Goal: Task Accomplishment & Management: Manage account settings

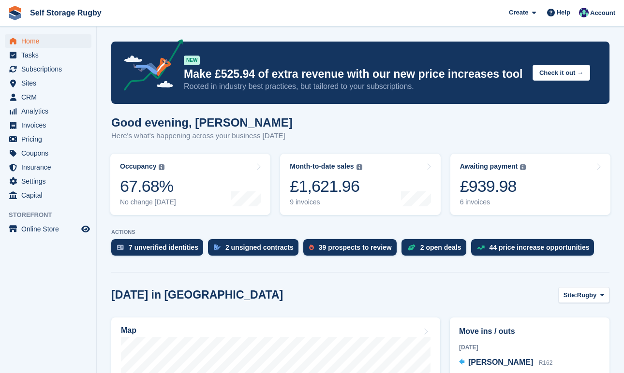
click at [276, 170] on turbo-frame "Month-to-date sales The sum of all finalised invoices generated this month to d…" at bounding box center [360, 184] width 170 height 71
click at [49, 154] on span "Coupons" at bounding box center [50, 154] width 58 height 14
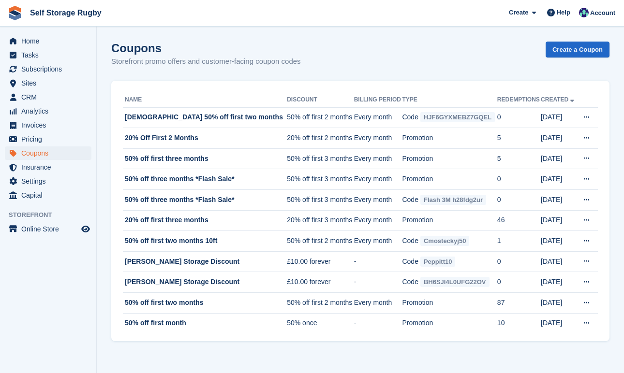
click at [227, 75] on div "Coupons Storefront promo offers and customer-facing coupon codes Create a Coupon" at bounding box center [360, 60] width 498 height 37
drag, startPoint x: 114, startPoint y: 45, endPoint x: 332, endPoint y: 66, distance: 218.6
click at [332, 66] on div "Coupons Storefront promo offers and customer-facing coupon codes Create a Coupon" at bounding box center [360, 60] width 498 height 37
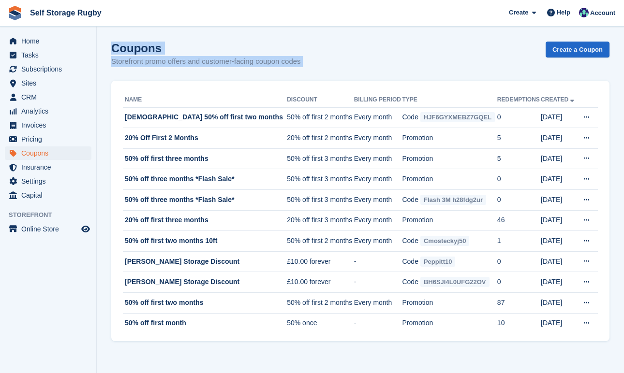
drag, startPoint x: 332, startPoint y: 66, endPoint x: 118, endPoint y: 49, distance: 213.9
click at [118, 49] on div "Coupons Storefront promo offers and customer-facing coupon codes Create a Coupon" at bounding box center [360, 60] width 498 height 37
click at [118, 49] on h1 "Coupons" at bounding box center [206, 48] width 190 height 13
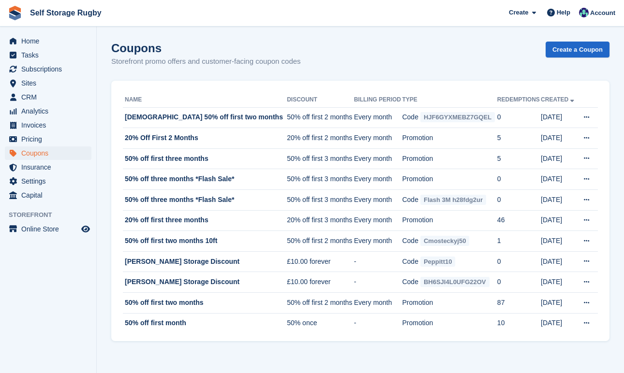
drag, startPoint x: 114, startPoint y: 49, endPoint x: 334, endPoint y: 71, distance: 221.1
click at [334, 71] on div "Coupons Storefront promo offers and customer-facing coupon codes Create a Coupon" at bounding box center [360, 60] width 498 height 37
click at [246, 39] on section "Coupons Storefront promo offers and customer-facing coupon codes Create a Coupo…" at bounding box center [360, 186] width 527 height 373
click at [104, 198] on section "Coupons Storefront promo offers and customer-facing coupon codes Create a Coupo…" at bounding box center [360, 186] width 527 height 373
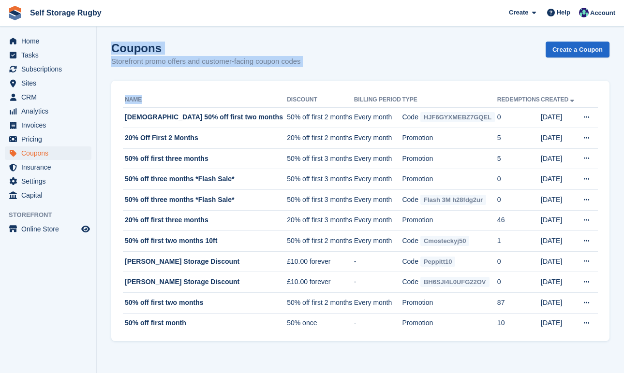
drag, startPoint x: 161, startPoint y: 97, endPoint x: 111, endPoint y: 41, distance: 75.0
click at [111, 42] on section "Coupons Storefront promo offers and customer-facing coupon codes Create a Coupo…" at bounding box center [360, 186] width 527 height 373
click at [111, 41] on section "Coupons Storefront promo offers and customer-facing coupon codes Create a Coupo…" at bounding box center [360, 186] width 527 height 373
drag, startPoint x: 111, startPoint y: 41, endPoint x: 169, endPoint y: 101, distance: 83.8
click at [170, 101] on section "Coupons Storefront promo offers and customer-facing coupon codes Create a Coupo…" at bounding box center [360, 186] width 527 height 373
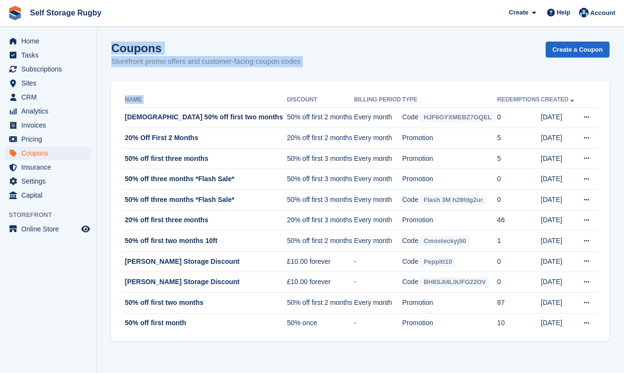
click at [169, 101] on th "Name" at bounding box center [205, 99] width 164 height 15
drag, startPoint x: 169, startPoint y: 101, endPoint x: 108, endPoint y: 44, distance: 83.8
click at [108, 44] on section "Coupons Storefront promo offers and customer-facing coupon codes Create a Coupo…" at bounding box center [360, 186] width 527 height 373
click at [107, 44] on section "Coupons Storefront promo offers and customer-facing coupon codes Create a Coupo…" at bounding box center [360, 186] width 527 height 373
drag, startPoint x: 107, startPoint y: 44, endPoint x: 164, endPoint y: 90, distance: 73.2
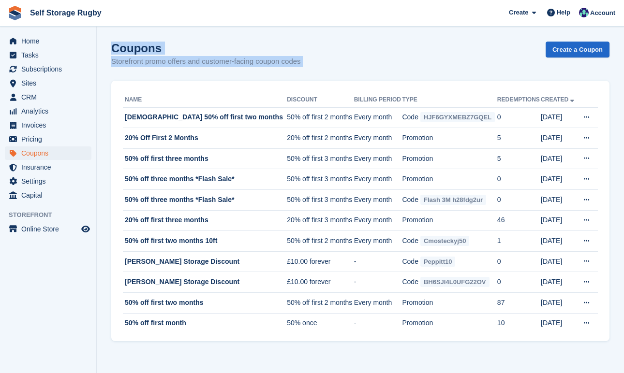
click at [165, 90] on section "Coupons Storefront promo offers and customer-facing coupon codes Create a Coupo…" at bounding box center [360, 186] width 527 height 373
click at [164, 90] on div "Name Discount Billing Period Type Redemptions Created Santa 50% off first two m…" at bounding box center [360, 211] width 498 height 261
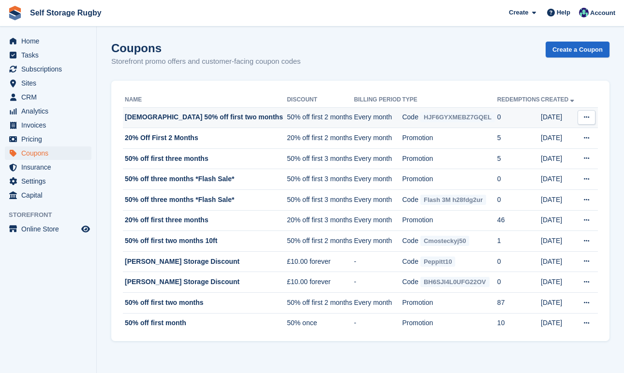
click at [379, 119] on td "Every month" at bounding box center [378, 117] width 48 height 21
click at [201, 119] on td "[DEMOGRAPHIC_DATA] 50% off first two months" at bounding box center [205, 117] width 164 height 21
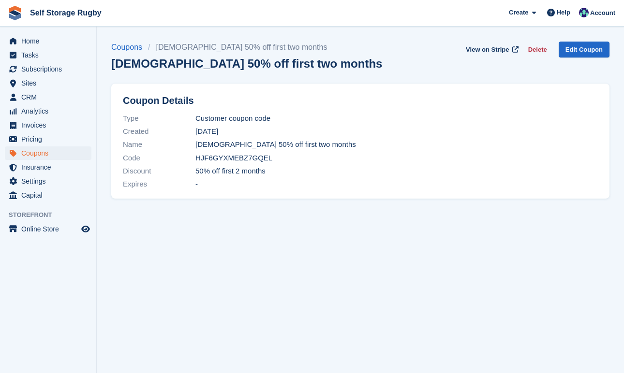
click at [239, 158] on span "HJF6GYXMEBZ7GQEL" at bounding box center [233, 158] width 77 height 11
copy span "HJF6GYXMEBZ7GQEL"
click at [282, 66] on div "Coupons Santa 50% off first two months Santa 50% off first two months View on S…" at bounding box center [360, 62] width 498 height 40
click at [88, 230] on icon "Preview store" at bounding box center [85, 229] width 9 height 8
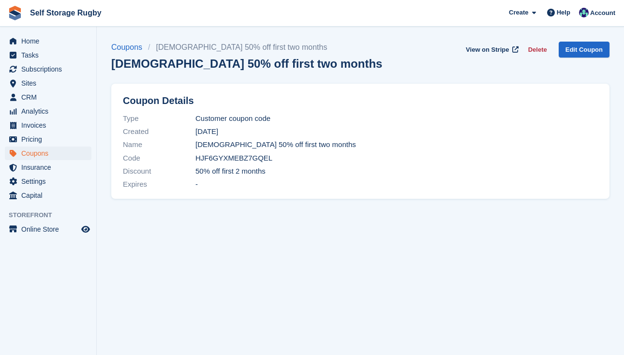
click at [252, 60] on h1 "[DEMOGRAPHIC_DATA] 50% off first two months" at bounding box center [246, 63] width 271 height 13
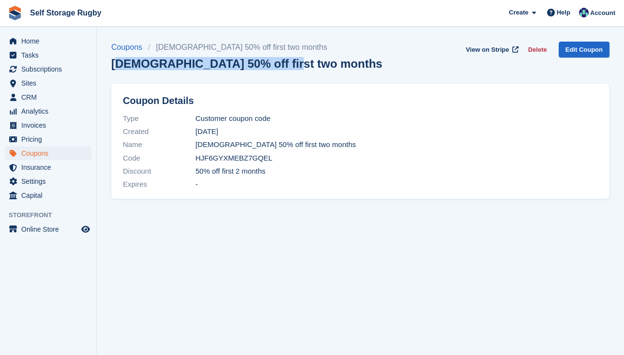
drag, startPoint x: 286, startPoint y: 63, endPoint x: 115, endPoint y: 62, distance: 171.6
click at [115, 62] on div "Coupons Santa 50% off first two months Santa 50% off first two months View on S…" at bounding box center [360, 62] width 498 height 40
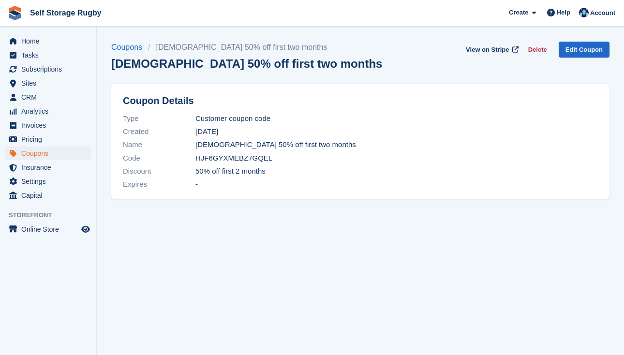
click at [115, 62] on h1 "[DEMOGRAPHIC_DATA] 50% off first two months" at bounding box center [246, 63] width 271 height 13
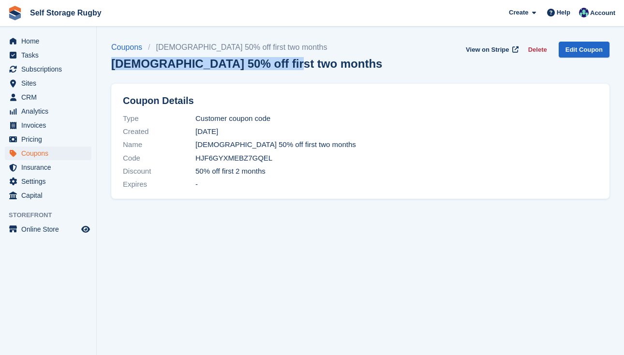
drag, startPoint x: 115, startPoint y: 62, endPoint x: 272, endPoint y: 62, distance: 157.1
click at [272, 63] on h1 "[DEMOGRAPHIC_DATA] 50% off first two months" at bounding box center [246, 63] width 271 height 13
click at [272, 62] on h1 "[DEMOGRAPHIC_DATA] 50% off first two months" at bounding box center [246, 63] width 271 height 13
drag, startPoint x: 279, startPoint y: 65, endPoint x: 110, endPoint y: 65, distance: 169.2
click at [110, 65] on section "Coupons Santa 50% off first two months Santa 50% off first two months View on S…" at bounding box center [360, 177] width 527 height 355
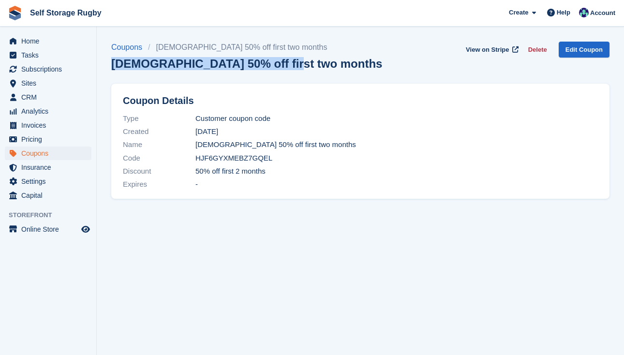
click at [110, 65] on section "Coupons Santa 50% off first two months Santa 50% off first two months View on S…" at bounding box center [360, 177] width 527 height 355
drag, startPoint x: 110, startPoint y: 65, endPoint x: 263, endPoint y: 62, distance: 152.8
click at [264, 62] on section "Coupons Santa 50% off first two months Santa 50% off first two months View on S…" at bounding box center [360, 177] width 527 height 355
click at [263, 62] on h1 "[DEMOGRAPHIC_DATA] 50% off first two months" at bounding box center [246, 63] width 271 height 13
drag, startPoint x: 276, startPoint y: 63, endPoint x: 112, endPoint y: 67, distance: 164.0
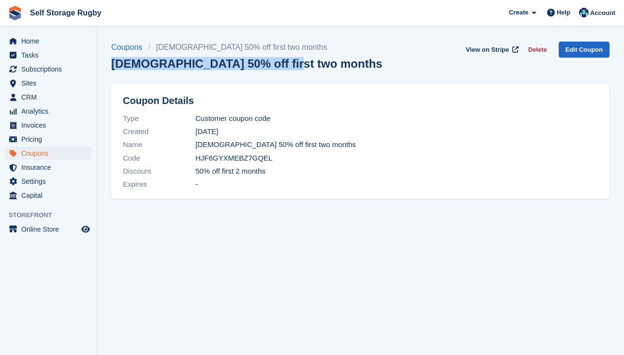
click at [112, 67] on div "Coupons Santa 50% off first two months Santa 50% off first two months View on S…" at bounding box center [360, 62] width 498 height 40
click at [112, 67] on h1 "Santa 50% off first two months" at bounding box center [246, 63] width 271 height 13
drag, startPoint x: 112, startPoint y: 67, endPoint x: 306, endPoint y: 65, distance: 193.9
click at [307, 65] on div "Coupons Santa 50% off first two months Santa 50% off first two months View on S…" at bounding box center [360, 62] width 498 height 40
click at [306, 65] on div "Coupons Santa 50% off first two months Santa 50% off first two months View on S…" at bounding box center [360, 62] width 498 height 40
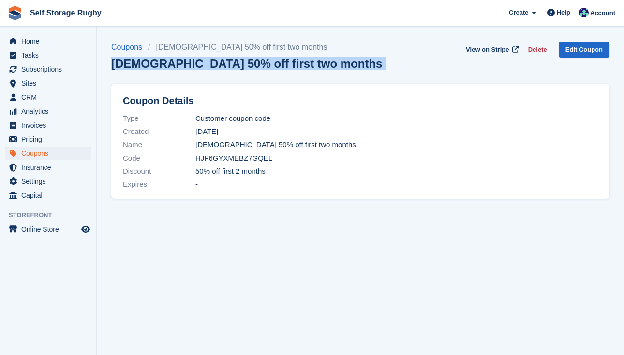
drag, startPoint x: 306, startPoint y: 65, endPoint x: 123, endPoint y: 68, distance: 182.3
click at [123, 68] on div "Coupons Santa 50% off first two months Santa 50% off first two months View on S…" at bounding box center [360, 62] width 498 height 40
click at [123, 68] on h1 "Santa 50% off first two months" at bounding box center [246, 63] width 271 height 13
drag, startPoint x: 116, startPoint y: 69, endPoint x: 278, endPoint y: 69, distance: 162.5
click at [279, 69] on div "Coupons Santa 50% off first two months Santa 50% off first two months View on S…" at bounding box center [360, 62] width 498 height 40
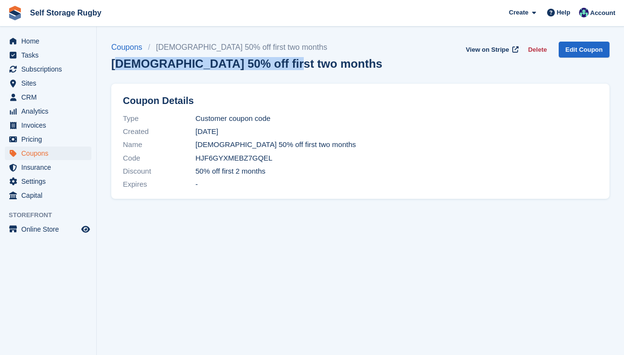
click at [278, 69] on div "Coupons Santa 50% off first two months Santa 50% off first two months View on S…" at bounding box center [360, 62] width 498 height 40
drag, startPoint x: 287, startPoint y: 69, endPoint x: 115, endPoint y: 65, distance: 172.2
click at [115, 65] on div "Coupons Santa 50% off first two months Santa 50% off first two months View on S…" at bounding box center [360, 62] width 498 height 40
click at [115, 65] on h1 "Santa 50% off first two months" at bounding box center [246, 63] width 271 height 13
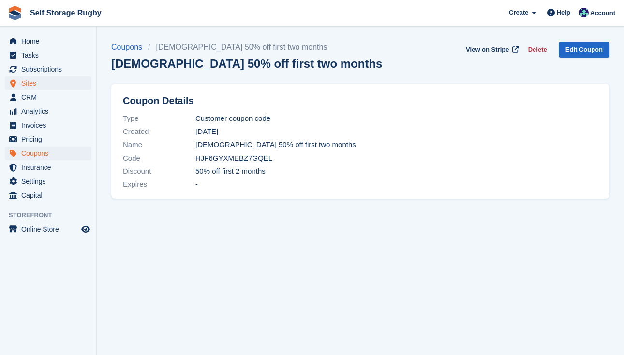
click at [32, 87] on span "Sites" at bounding box center [50, 83] width 58 height 14
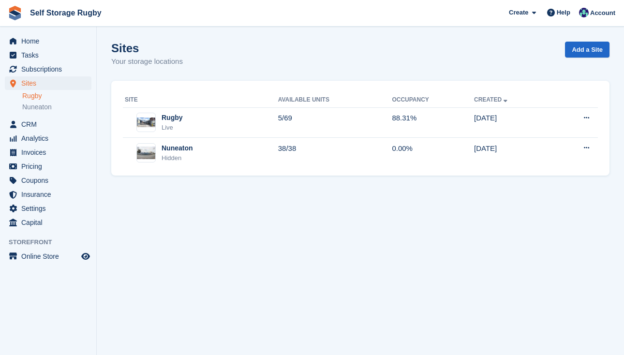
click at [36, 96] on link "Rugby" at bounding box center [56, 95] width 69 height 9
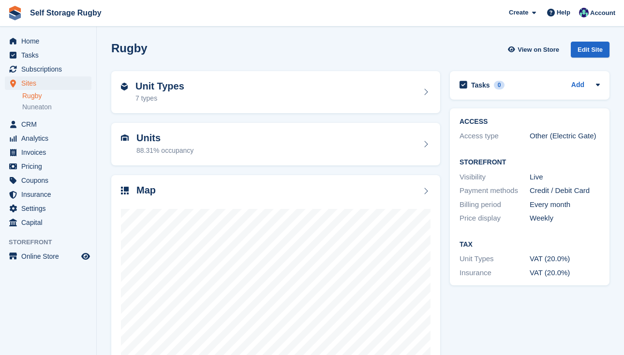
click at [444, 141] on div "Units 88.31% occupancy" at bounding box center [275, 144] width 338 height 52
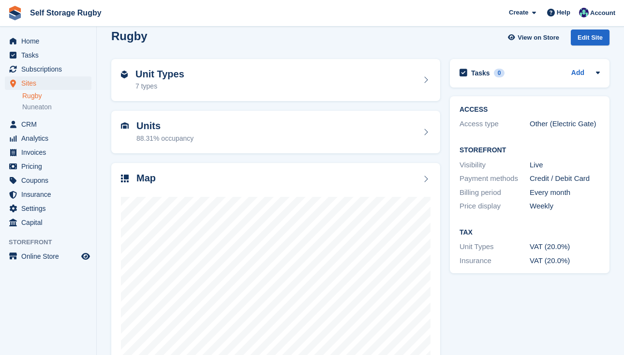
scroll to position [2, 0]
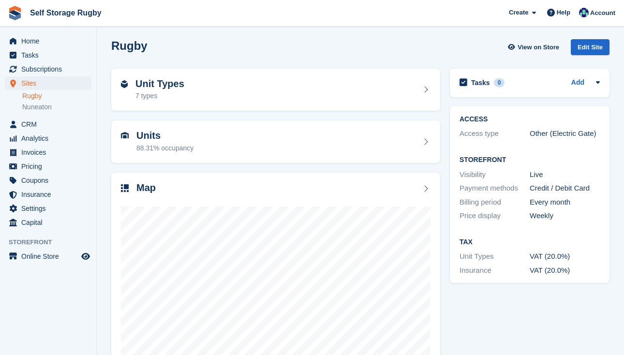
click at [444, 145] on div "Units 88.31% occupancy" at bounding box center [275, 142] width 338 height 52
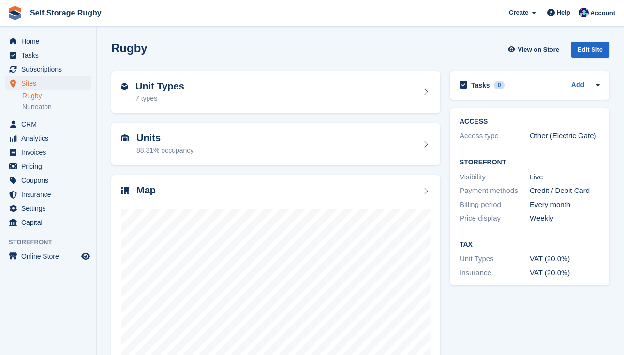
scroll to position [0, 0]
click at [584, 55] on div "Edit Site" at bounding box center [590, 50] width 39 height 16
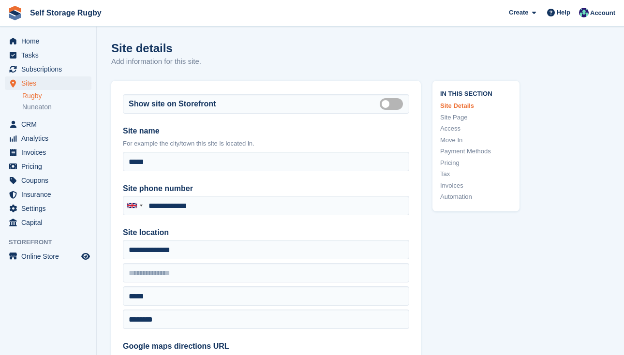
type input "**********"
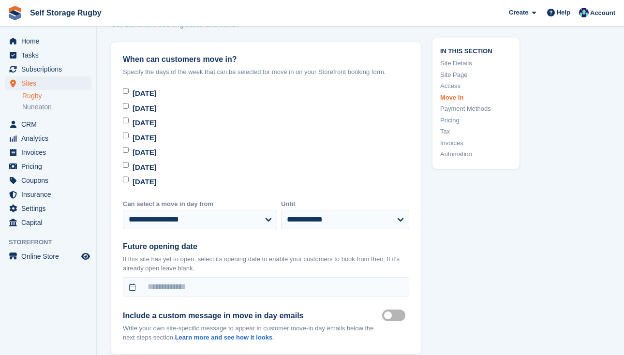
scroll to position [2592, 0]
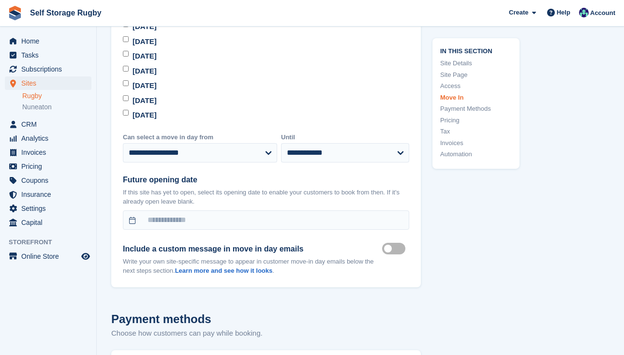
click at [140, 110] on div "Sunday" at bounding box center [144, 115] width 24 height 11
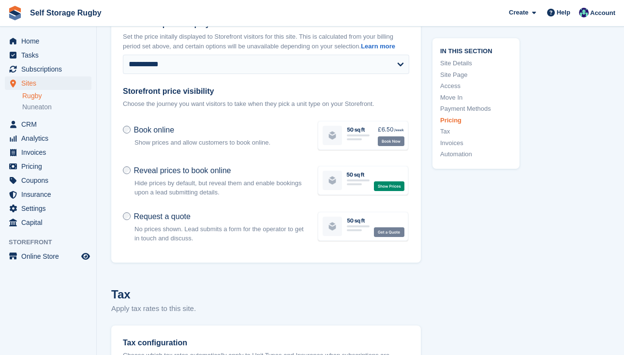
scroll to position [3414, 0]
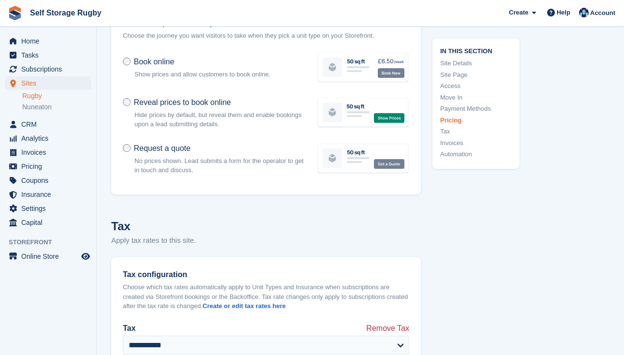
click at [161, 65] on span "Book online" at bounding box center [153, 62] width 41 height 8
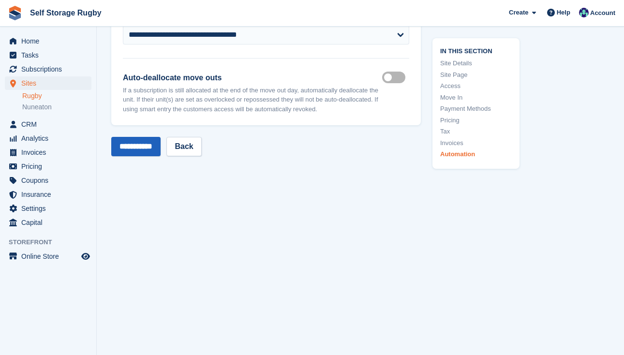
scroll to position [4198, 0]
click at [150, 153] on input "**********" at bounding box center [135, 146] width 49 height 19
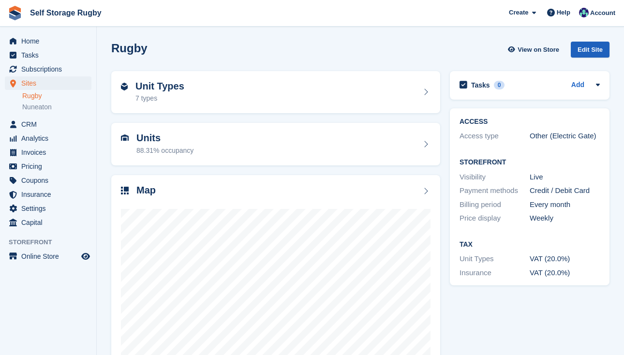
click at [581, 50] on div "Edit Site" at bounding box center [590, 50] width 39 height 16
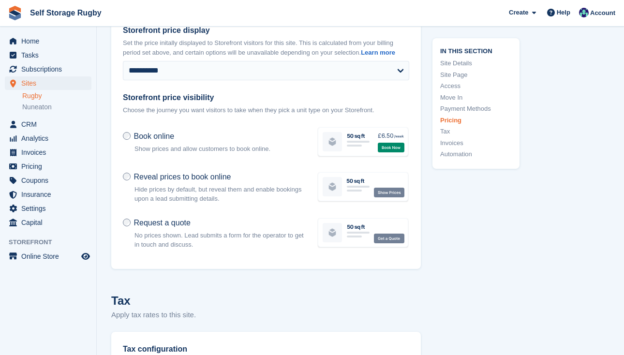
scroll to position [3332, 0]
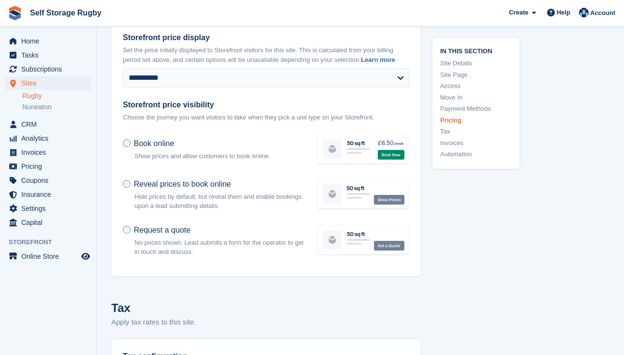
click at [158, 188] on span "Reveal prices to book online" at bounding box center [181, 184] width 97 height 8
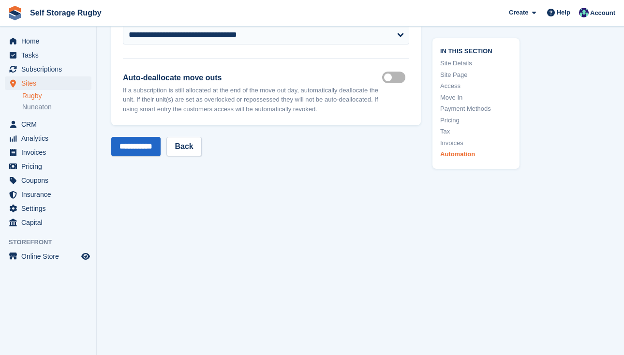
scroll to position [4198, 0]
click at [141, 148] on input "**********" at bounding box center [135, 146] width 49 height 19
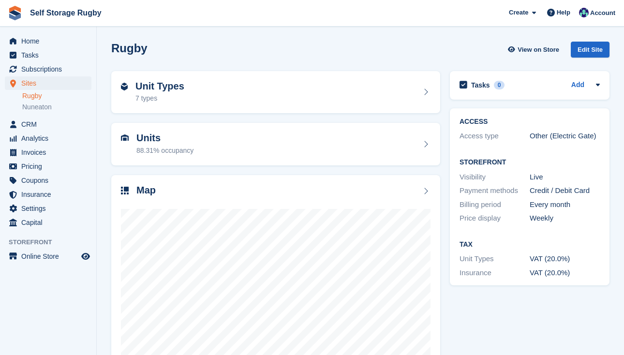
click at [441, 121] on div "Units 88.31% occupancy" at bounding box center [275, 144] width 338 height 52
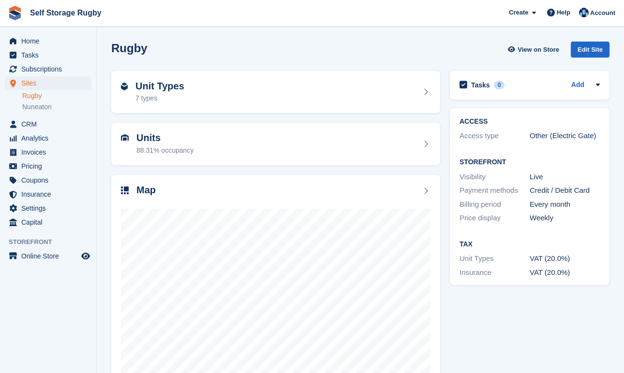
click at [440, 119] on div "Units 88.31% occupancy" at bounding box center [275, 144] width 338 height 52
click at [28, 186] on span "Coupons" at bounding box center [50, 181] width 58 height 14
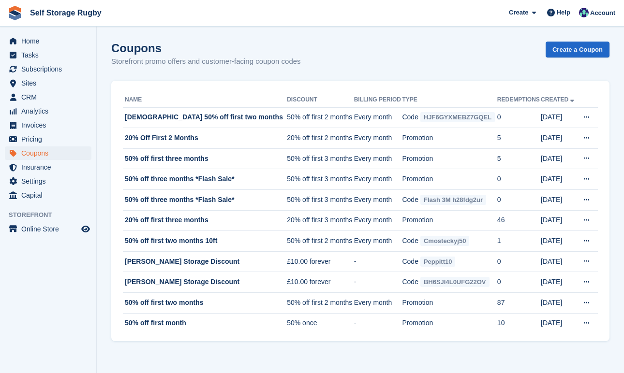
click at [106, 261] on section "Coupons Storefront promo offers and customer-facing coupon codes Create a Coupo…" at bounding box center [360, 186] width 527 height 373
click at [102, 239] on section "Coupons Storefront promo offers and customer-facing coupon codes Create a Coupo…" at bounding box center [360, 186] width 527 height 373
click at [164, 160] on td "50% off first three months" at bounding box center [205, 158] width 164 height 21
click at [101, 192] on section "Coupons Storefront promo offers and customer-facing coupon codes Create a Coupo…" at bounding box center [360, 186] width 527 height 373
click at [101, 200] on section "Coupons Storefront promo offers and customer-facing coupon codes Create a Coupo…" at bounding box center [360, 186] width 527 height 373
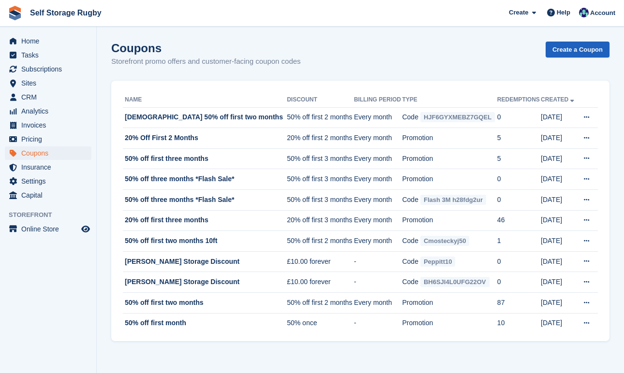
click at [564, 56] on link "Create a Coupon" at bounding box center [577, 50] width 64 height 16
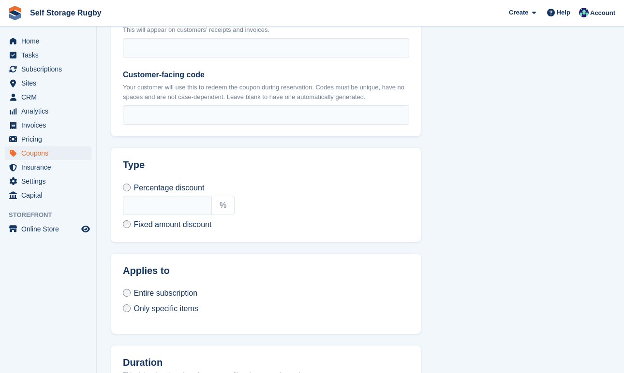
scroll to position [335, 0]
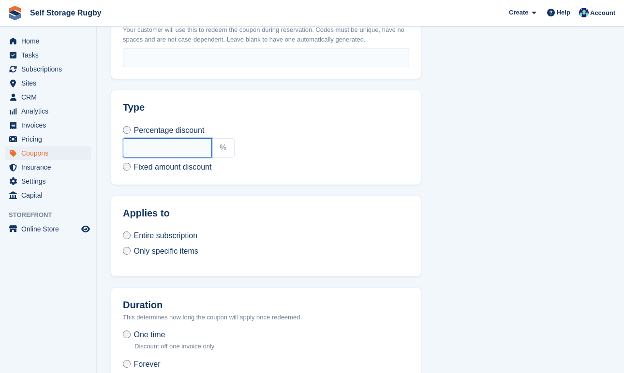
click at [184, 139] on input "text" at bounding box center [167, 147] width 89 height 19
type input "**"
click at [184, 163] on span "Fixed amount discount" at bounding box center [172, 167] width 78 height 8
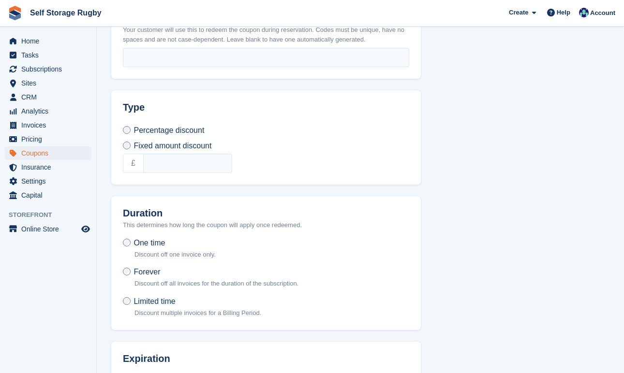
click at [175, 129] on span "Percentage discount" at bounding box center [168, 130] width 71 height 8
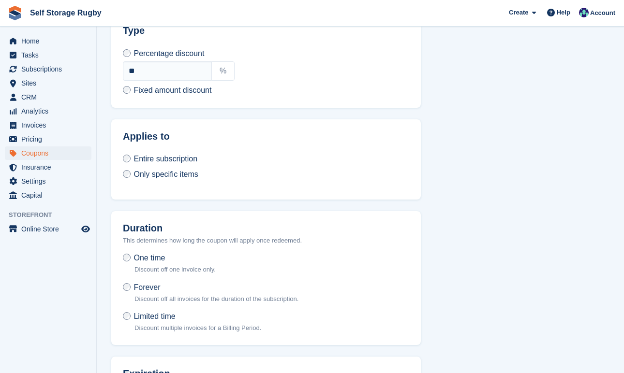
scroll to position [414, 0]
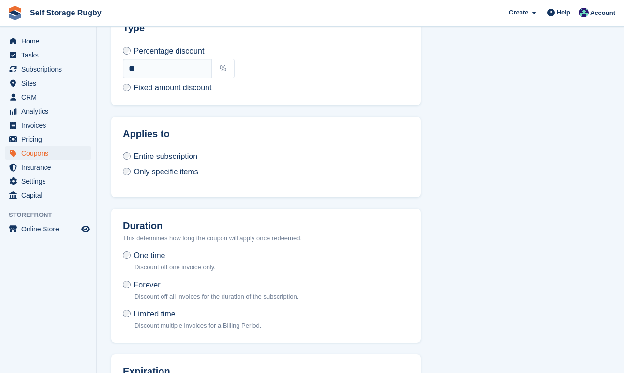
click at [161, 171] on span "Only specific items" at bounding box center [165, 172] width 64 height 8
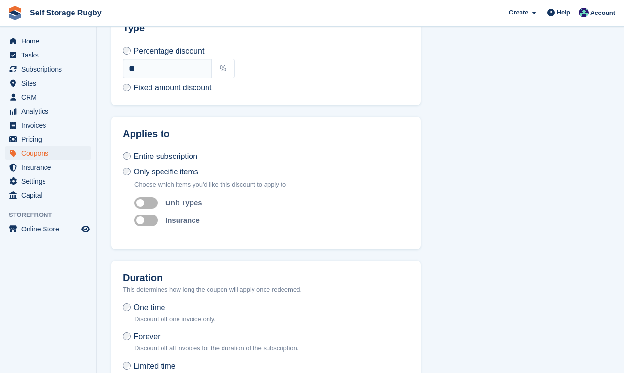
click at [152, 204] on div "Choose which items you'd like this discount to apply to Auto apply to unit type…" at bounding box center [271, 203] width 275 height 46
click at [150, 202] on label "Auto apply to unit types" at bounding box center [147, 202] width 27 height 1
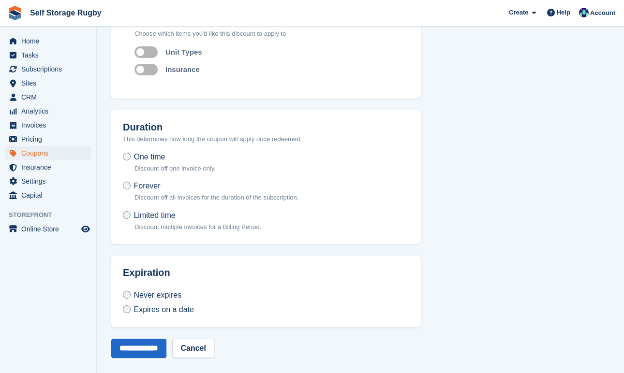
scroll to position [565, 0]
click at [150, 212] on span "Limited time" at bounding box center [154, 216] width 42 height 8
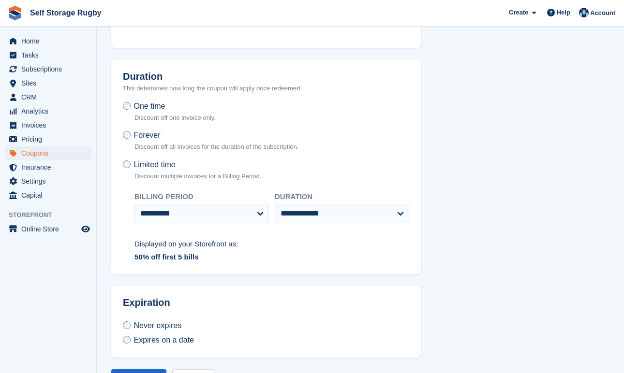
scroll to position [645, 0]
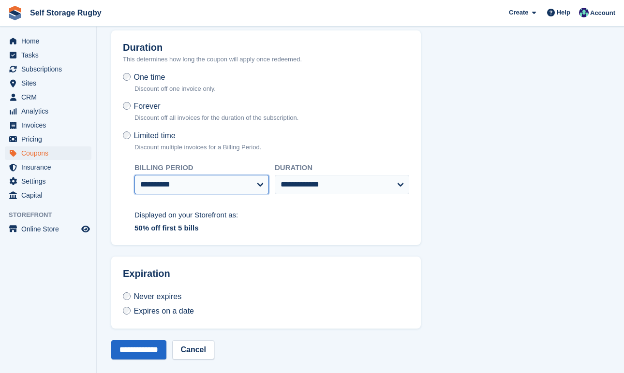
select select "*"
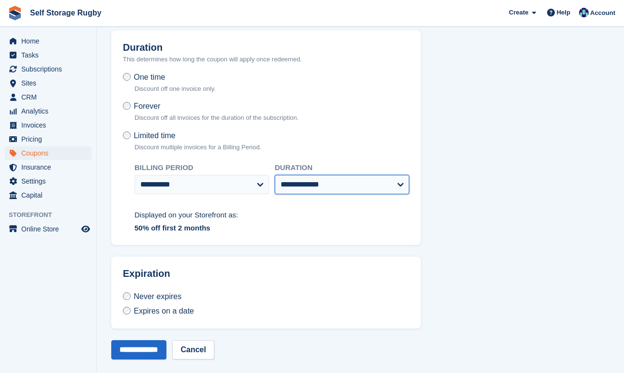
select select "*"
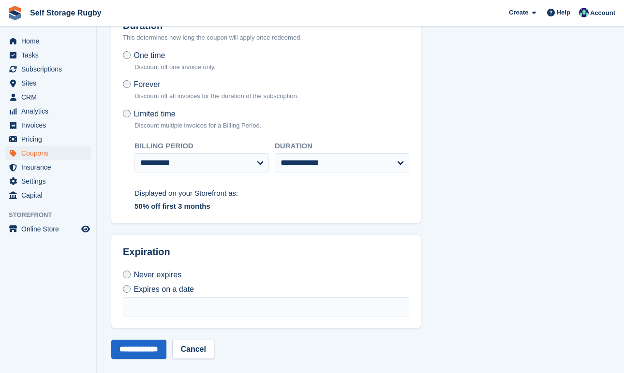
scroll to position [666, 0]
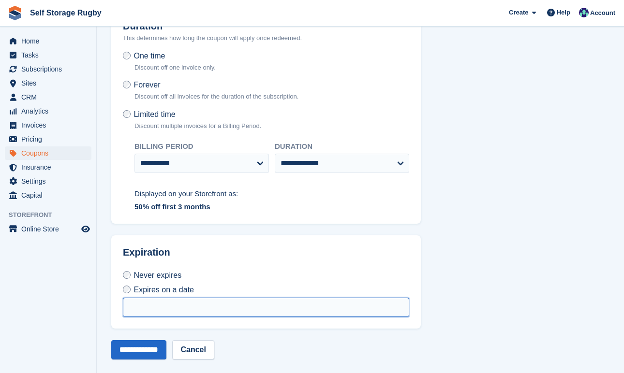
click at [149, 303] on input "text" at bounding box center [266, 307] width 286 height 19
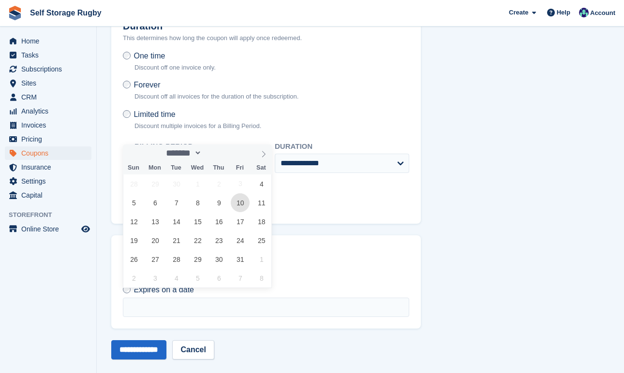
click at [241, 206] on span "10" at bounding box center [240, 202] width 19 height 19
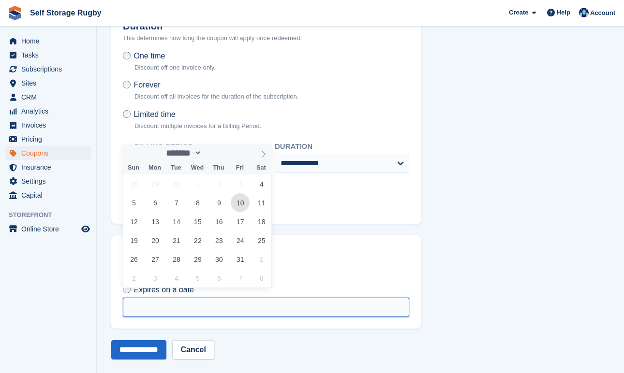
type input "**********"
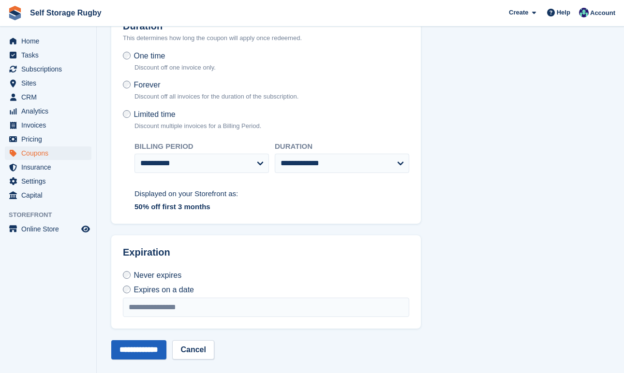
click at [147, 340] on input "**********" at bounding box center [138, 349] width 55 height 19
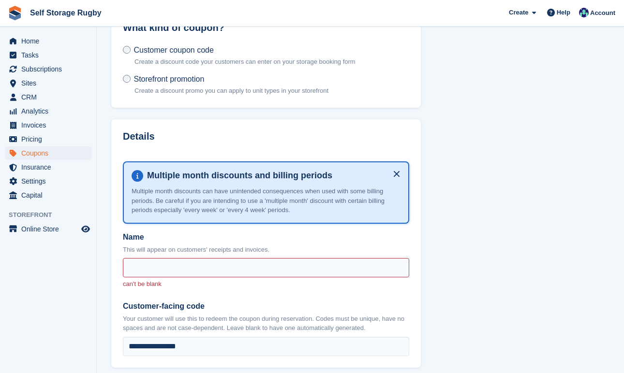
scroll to position [142, 0]
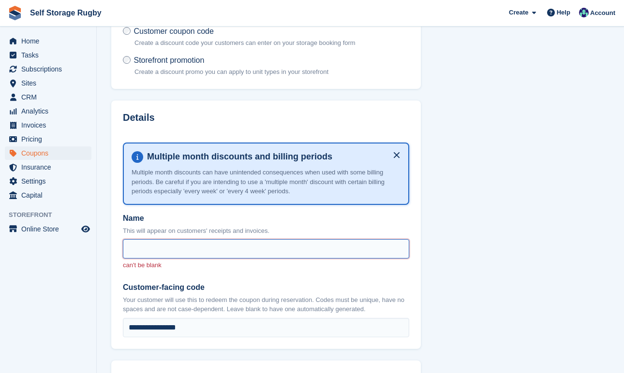
click at [196, 249] on input "Name" at bounding box center [266, 248] width 286 height 19
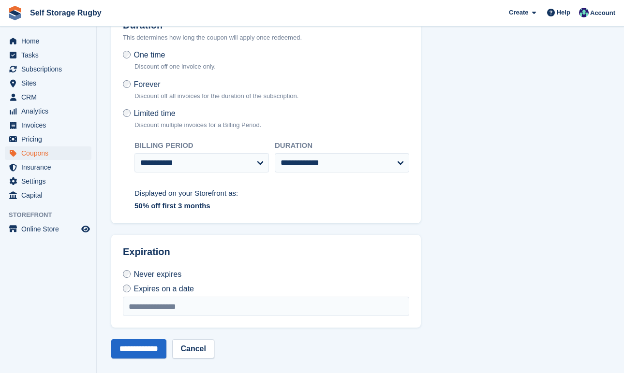
scroll to position [743, 0]
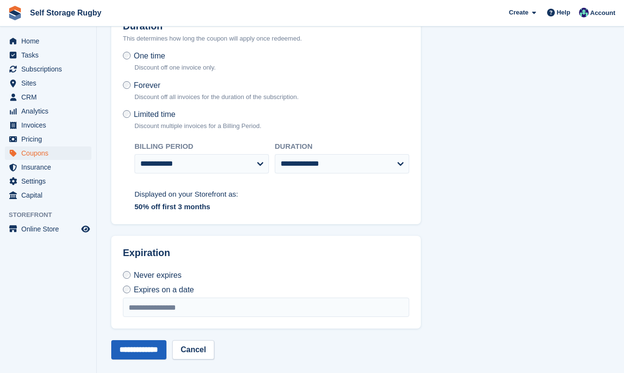
type input "**********"
click at [142, 342] on input "**********" at bounding box center [138, 349] width 55 height 19
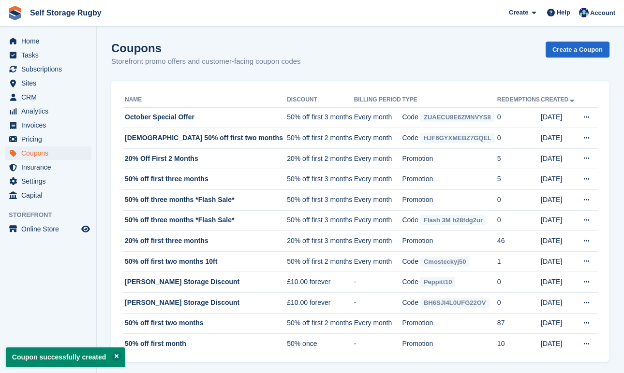
click at [109, 190] on section "Coupon successfully created Coupons Storefront promo offers and customer-facing…" at bounding box center [360, 191] width 527 height 382
click at [102, 177] on section "Coupon successfully created Coupons Storefront promo offers and customer-facing…" at bounding box center [360, 191] width 527 height 382
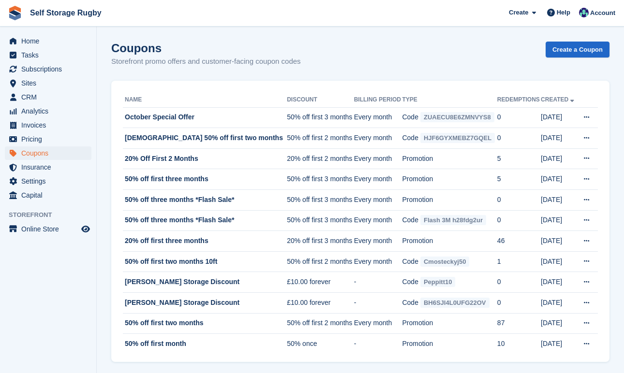
click at [104, 176] on section "Coupon successfully created Coupons Storefront promo offers and customer-facing…" at bounding box center [360, 191] width 527 height 382
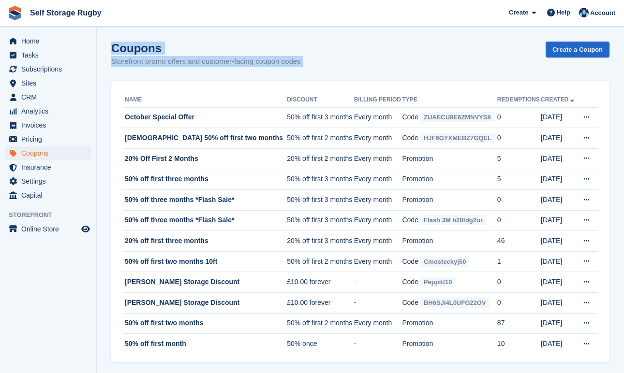
drag, startPoint x: 157, startPoint y: 93, endPoint x: 112, endPoint y: 43, distance: 67.4
click at [112, 43] on section "Coupon successfully created Coupons Storefront promo offers and customer-facing…" at bounding box center [360, 191] width 527 height 382
click at [112, 43] on h1 "Coupons" at bounding box center [206, 48] width 190 height 13
drag, startPoint x: 112, startPoint y: 43, endPoint x: 155, endPoint y: 99, distance: 71.0
click at [155, 99] on section "Coupon successfully created Coupons Storefront promo offers and customer-facing…" at bounding box center [360, 191] width 527 height 382
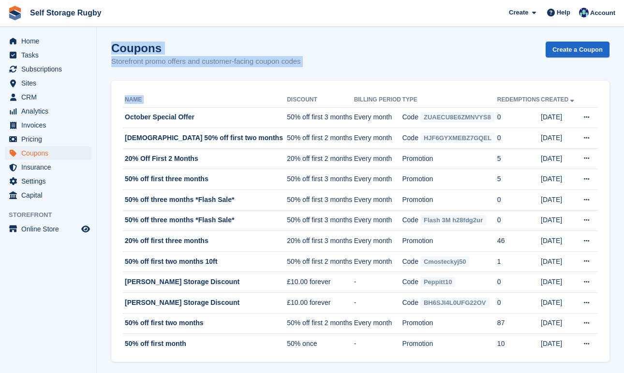
click at [155, 99] on th "Name" at bounding box center [205, 99] width 164 height 15
drag, startPoint x: 155, startPoint y: 99, endPoint x: 109, endPoint y: 49, distance: 67.8
click at [110, 49] on section "Coupon successfully created Coupons Storefront promo offers and customer-facing…" at bounding box center [360, 191] width 527 height 382
click at [109, 49] on section "Coupon successfully created Coupons Storefront promo offers and customer-facing…" at bounding box center [360, 191] width 527 height 382
drag, startPoint x: 109, startPoint y: 49, endPoint x: 156, endPoint y: 104, distance: 71.7
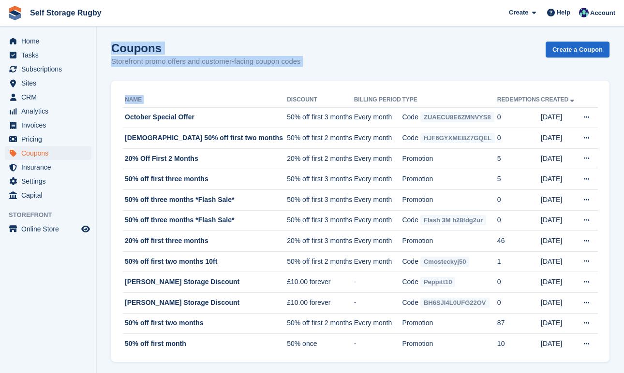
click at [156, 104] on section "Coupon successfully created Coupons Storefront promo offers and customer-facing…" at bounding box center [360, 191] width 527 height 382
click at [156, 104] on th "Name" at bounding box center [205, 99] width 164 height 15
drag, startPoint x: 156, startPoint y: 104, endPoint x: 109, endPoint y: 45, distance: 75.4
click at [109, 45] on section "Coupon successfully created Coupons Storefront promo offers and customer-facing…" at bounding box center [360, 191] width 527 height 382
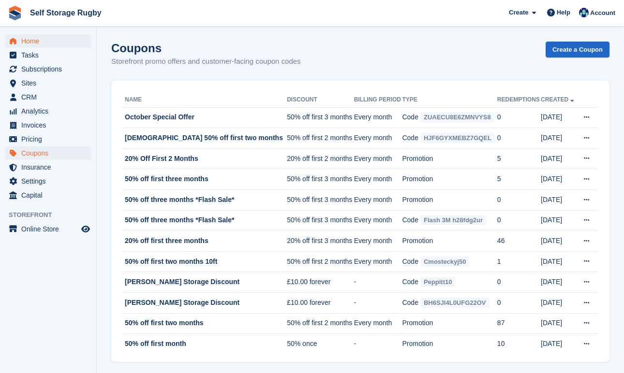
click at [29, 39] on span "Home" at bounding box center [50, 41] width 58 height 14
